Goal: Task Accomplishment & Management: Manage account settings

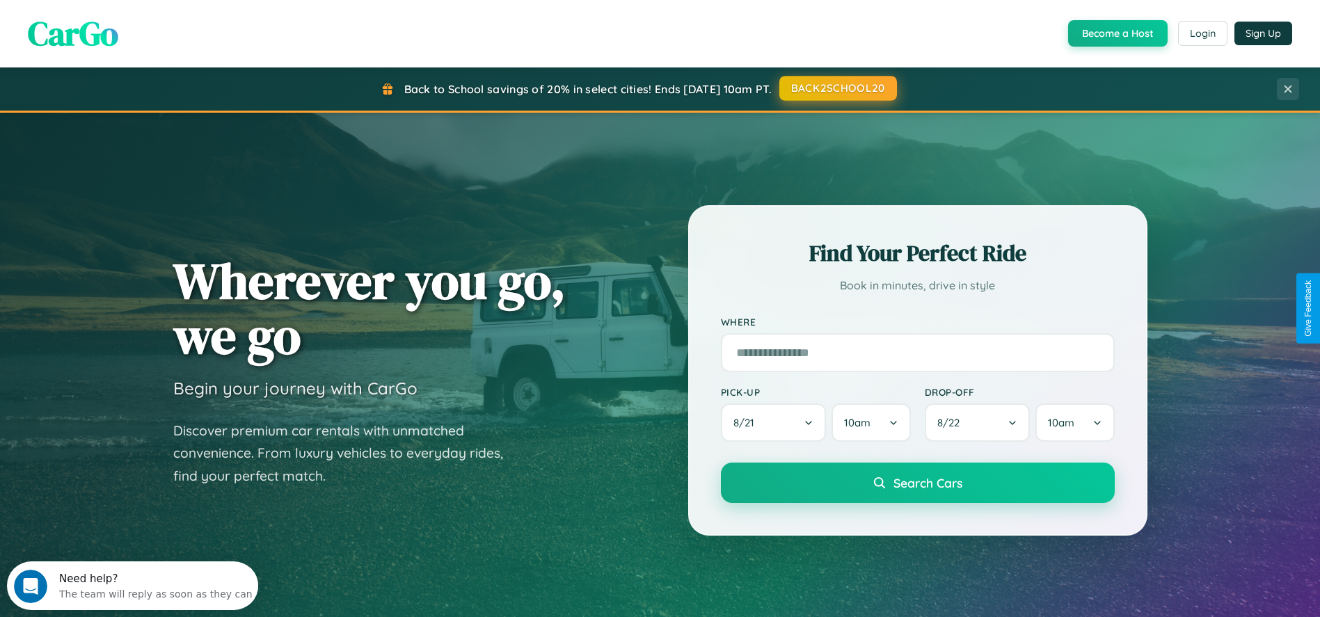
click at [837, 88] on button "BACK2SCHOOL20" at bounding box center [838, 88] width 118 height 25
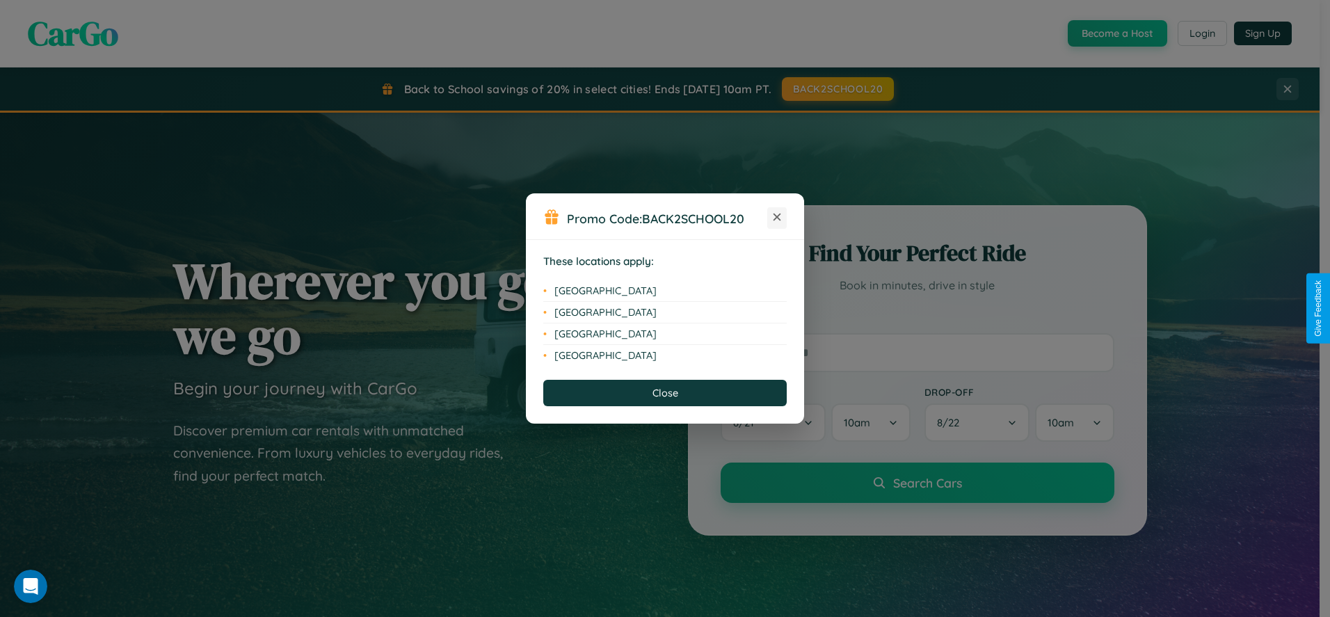
click at [777, 218] on icon at bounding box center [778, 218] width 8 height 8
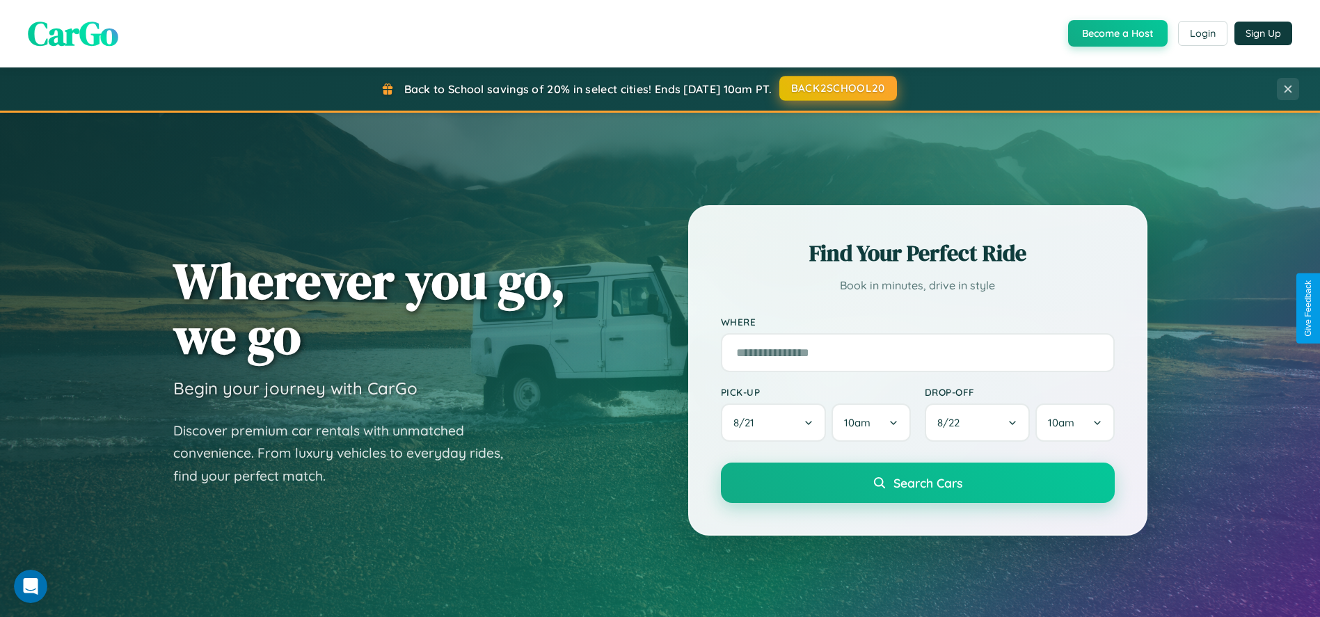
click at [837, 88] on button "BACK2SCHOOL20" at bounding box center [838, 88] width 118 height 25
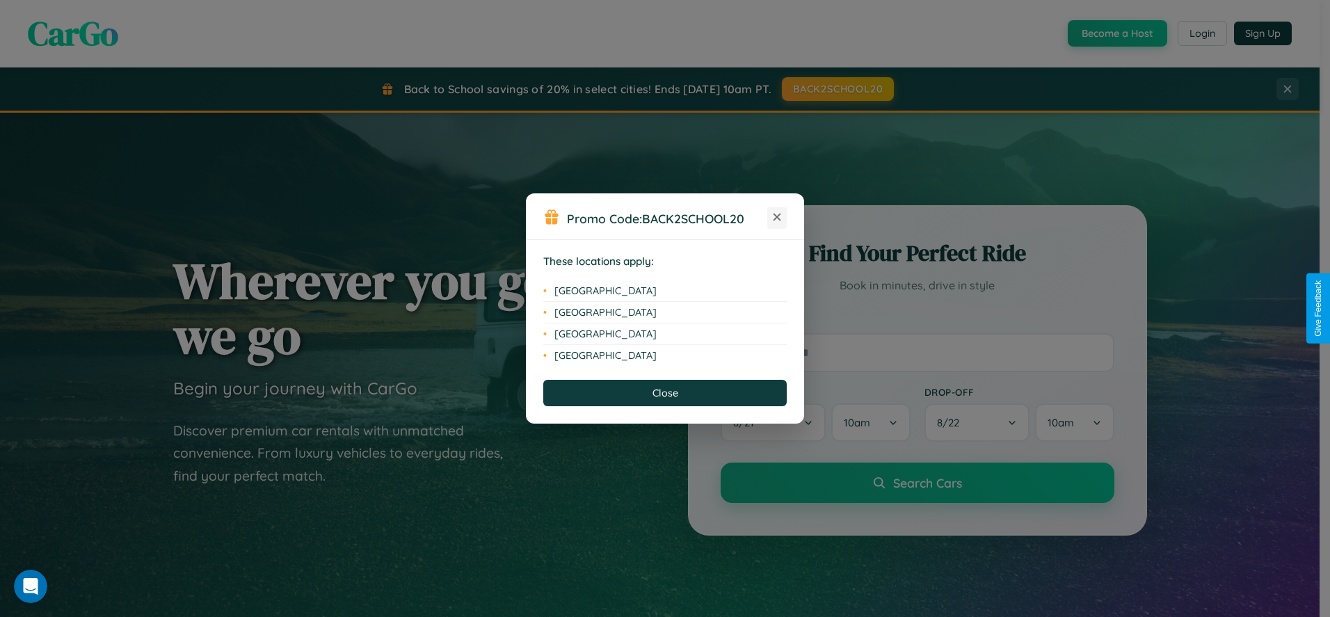
click at [777, 218] on icon at bounding box center [778, 218] width 8 height 8
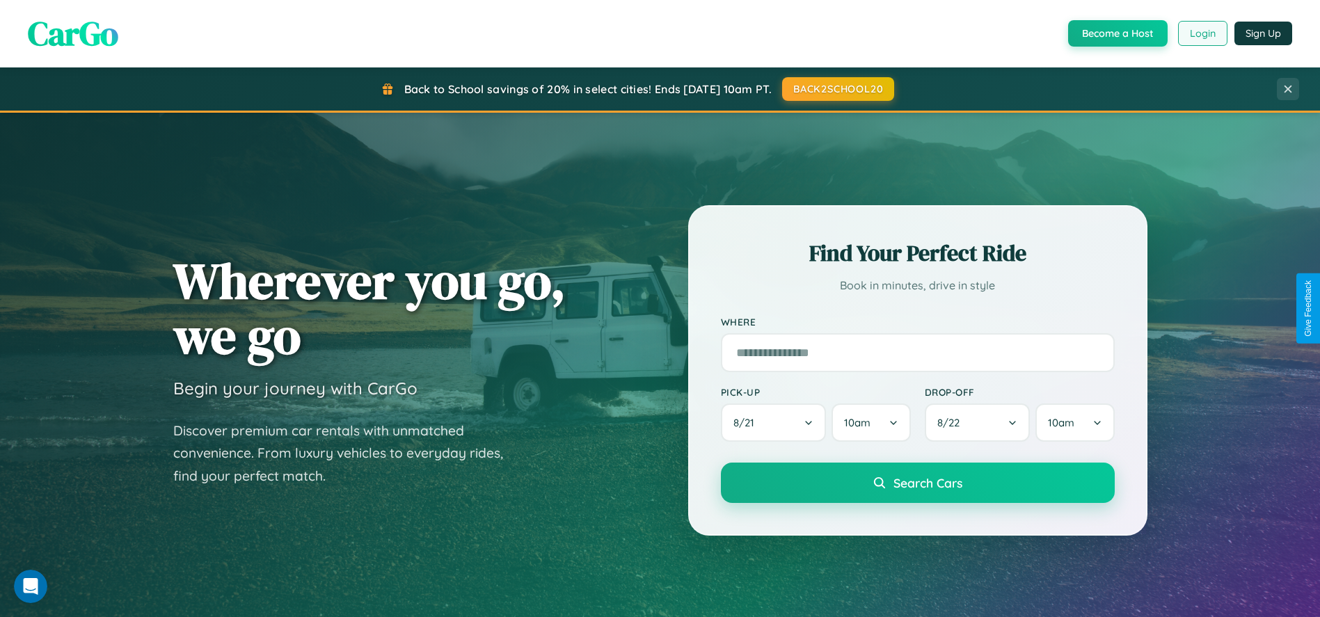
click at [1201, 33] on button "Login" at bounding box center [1202, 33] width 49 height 25
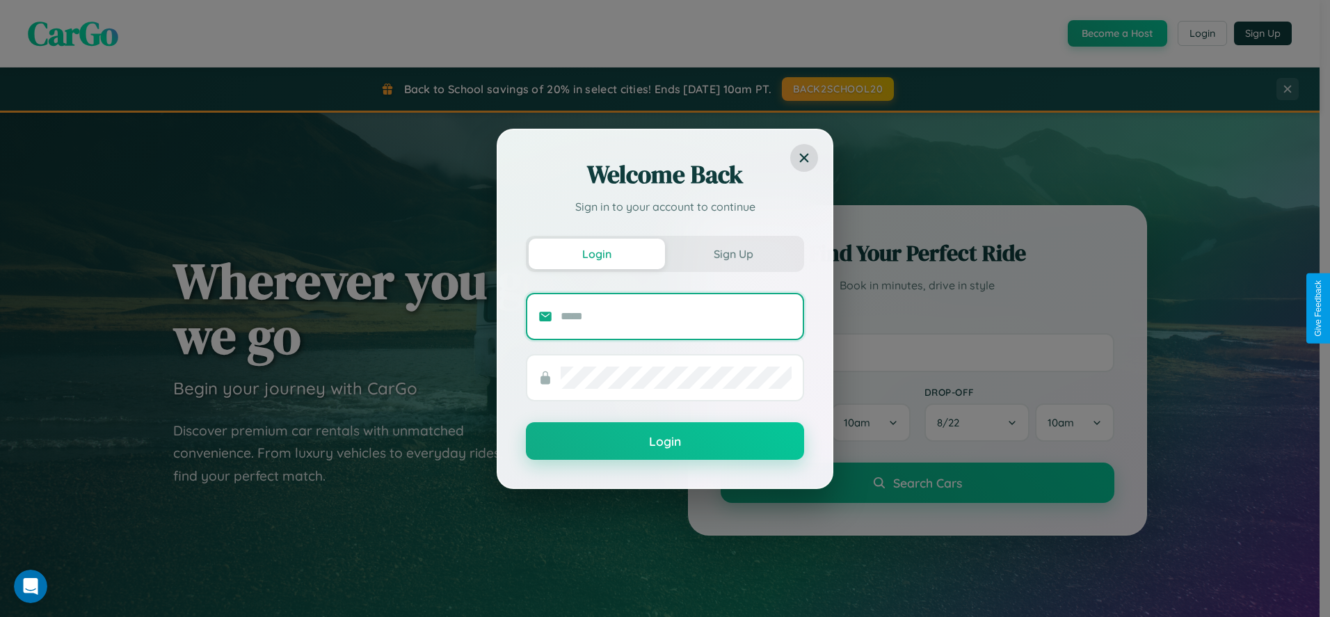
click at [676, 316] on input "text" at bounding box center [676, 316] width 231 height 22
type input "**********"
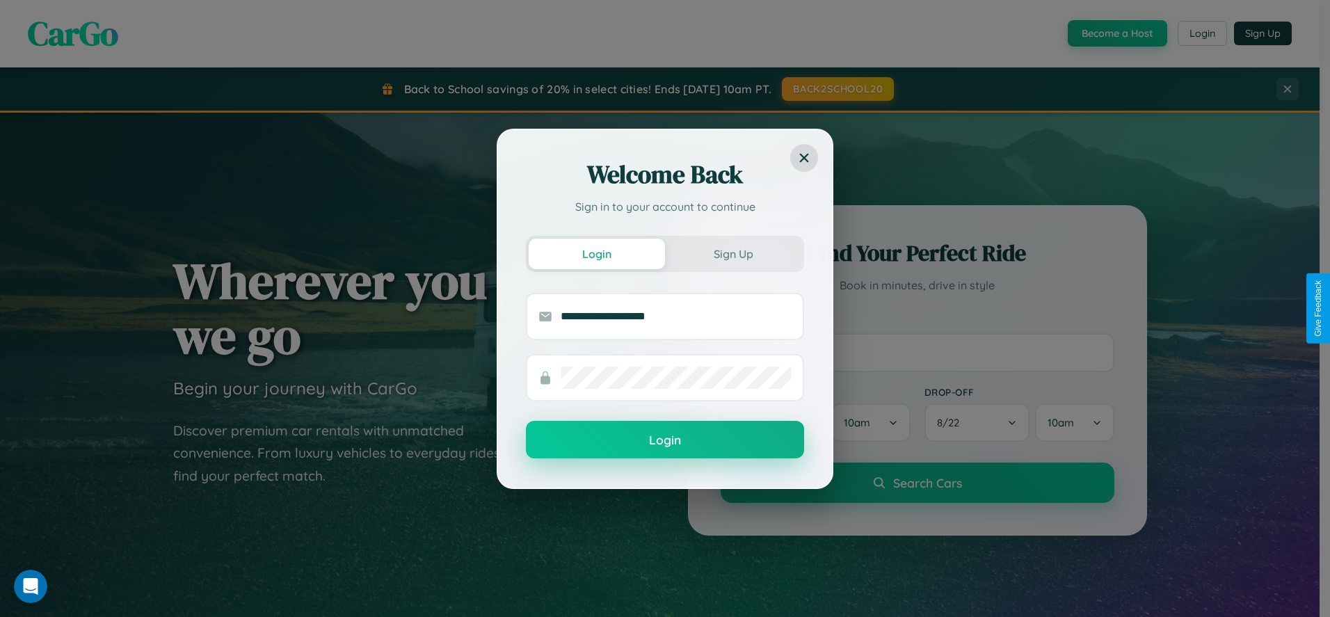
click at [665, 440] on button "Login" at bounding box center [665, 440] width 278 height 38
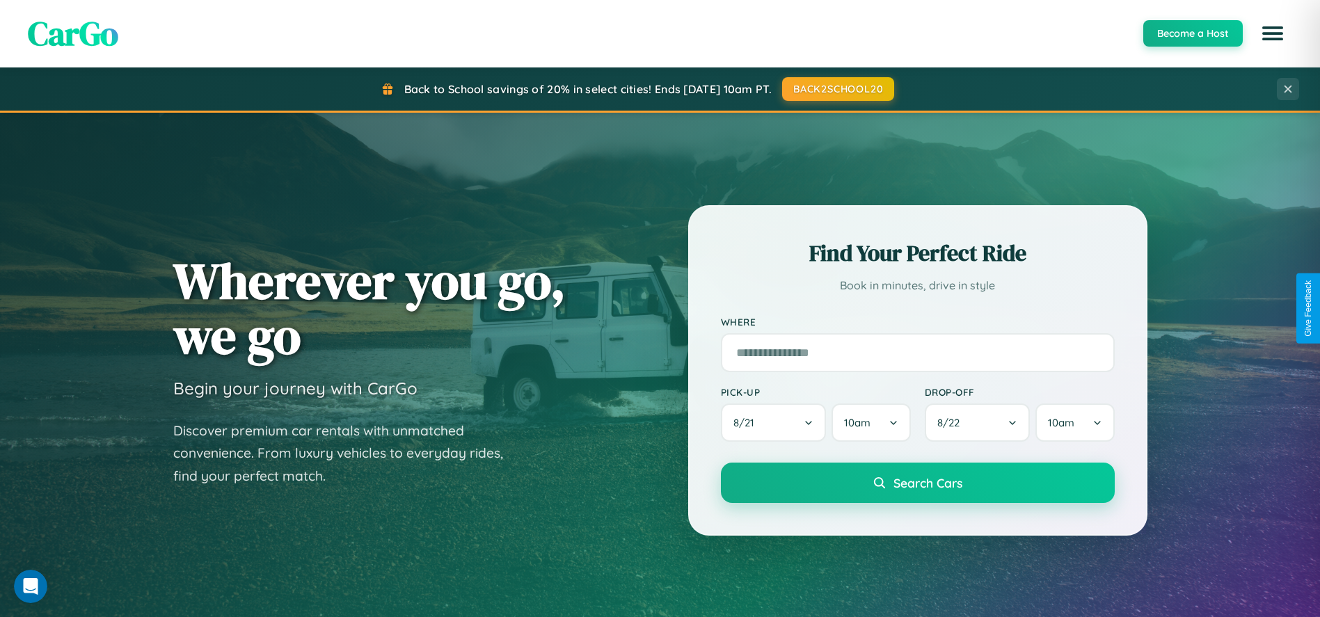
scroll to position [45, 0]
